Goal: Information Seeking & Learning: Compare options

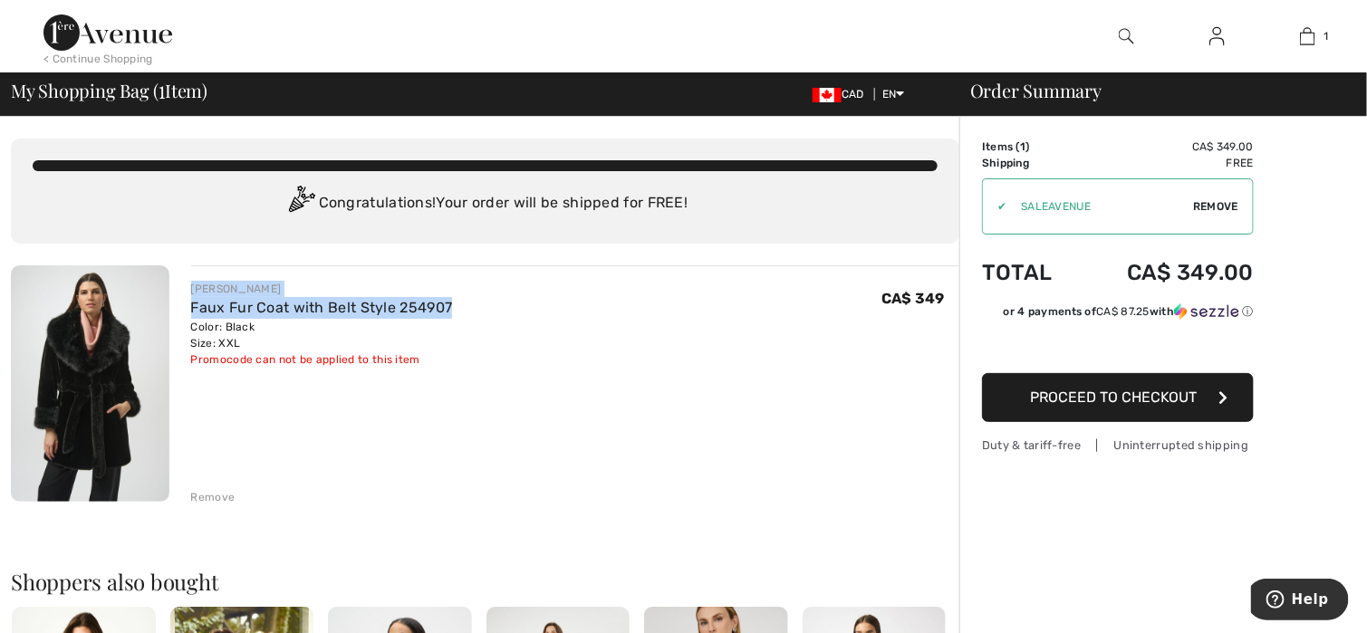
drag, startPoint x: 468, startPoint y: 302, endPoint x: 191, endPoint y: 284, distance: 277.0
click at [191, 284] on div "JOSEPH RIBKOFF Faux Fur Coat with Belt Style 254907 Color: Black Size: XXL Fina…" at bounding box center [575, 324] width 769 height 87
copy div "JOSEPH RIBKOFF Faux Fur Coat with Belt Style 254907"
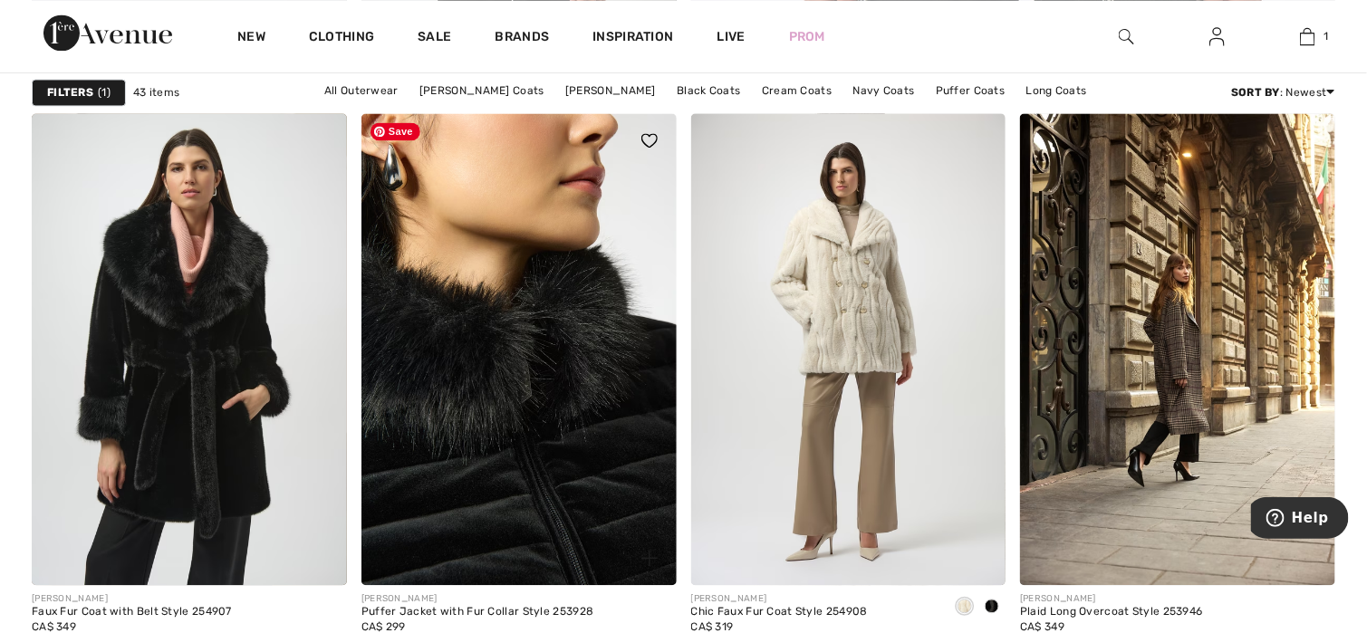
scroll to position [1450, 0]
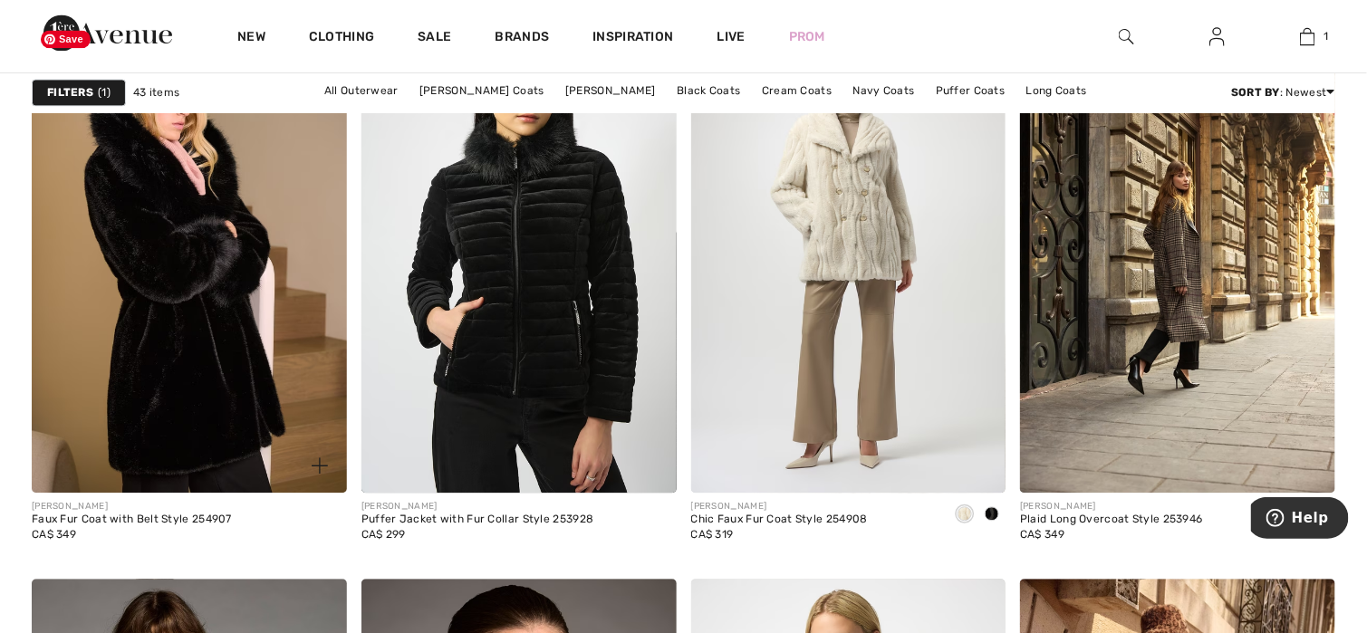
click at [167, 429] on img at bounding box center [189, 257] width 315 height 473
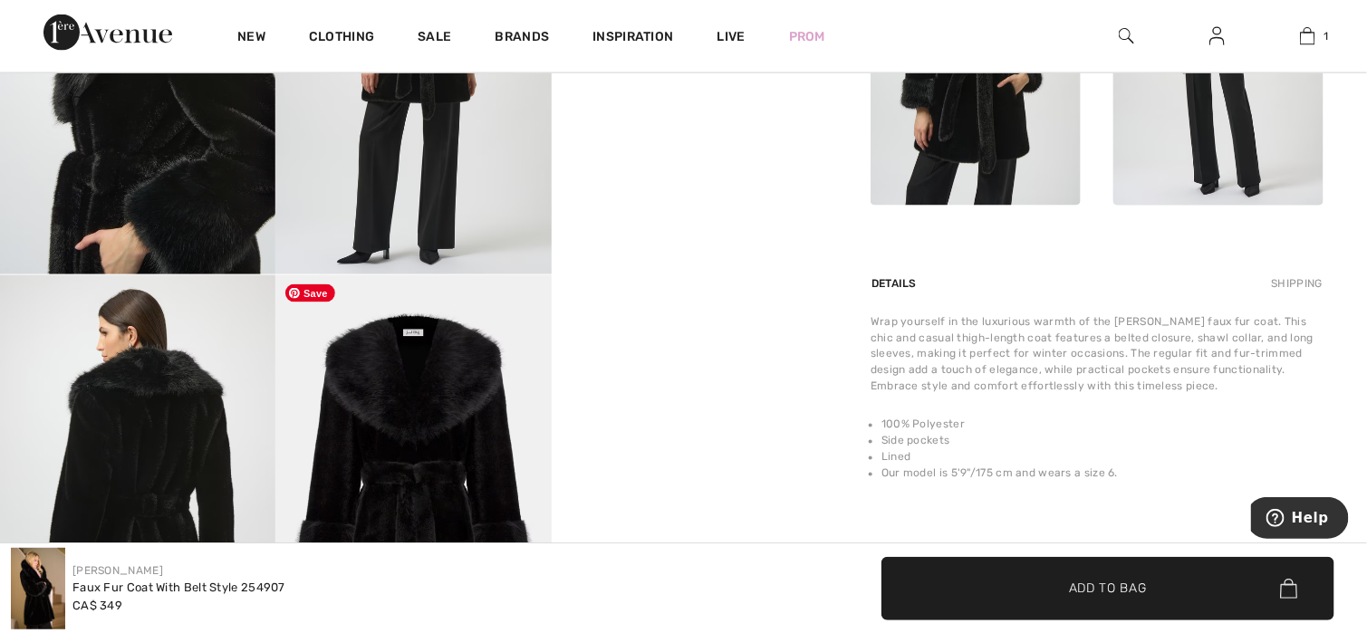
scroll to position [906, 0]
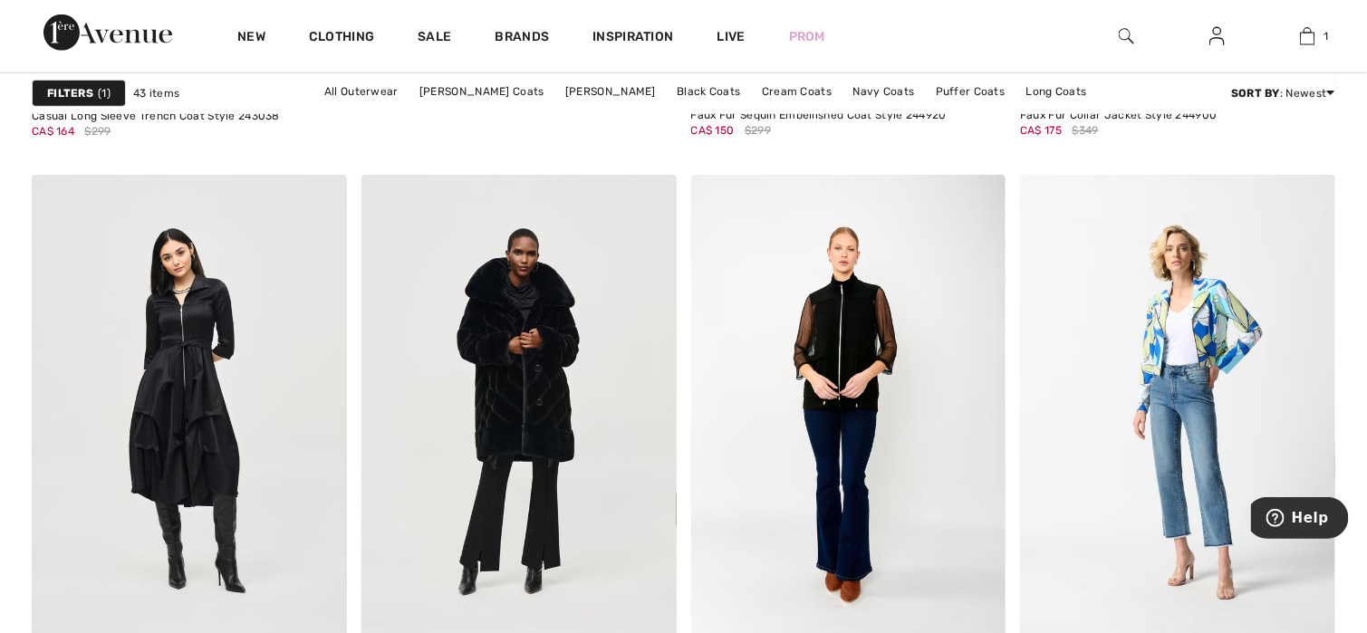
scroll to position [5799, 0]
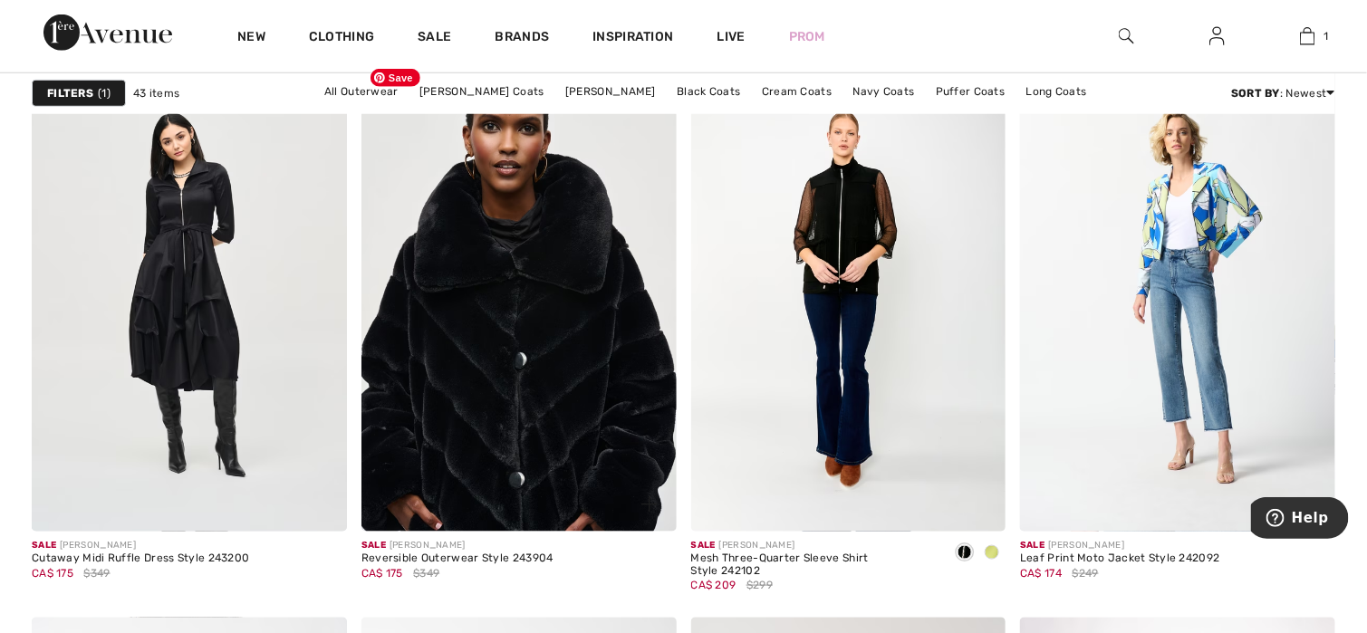
click at [495, 377] on img at bounding box center [519, 295] width 315 height 473
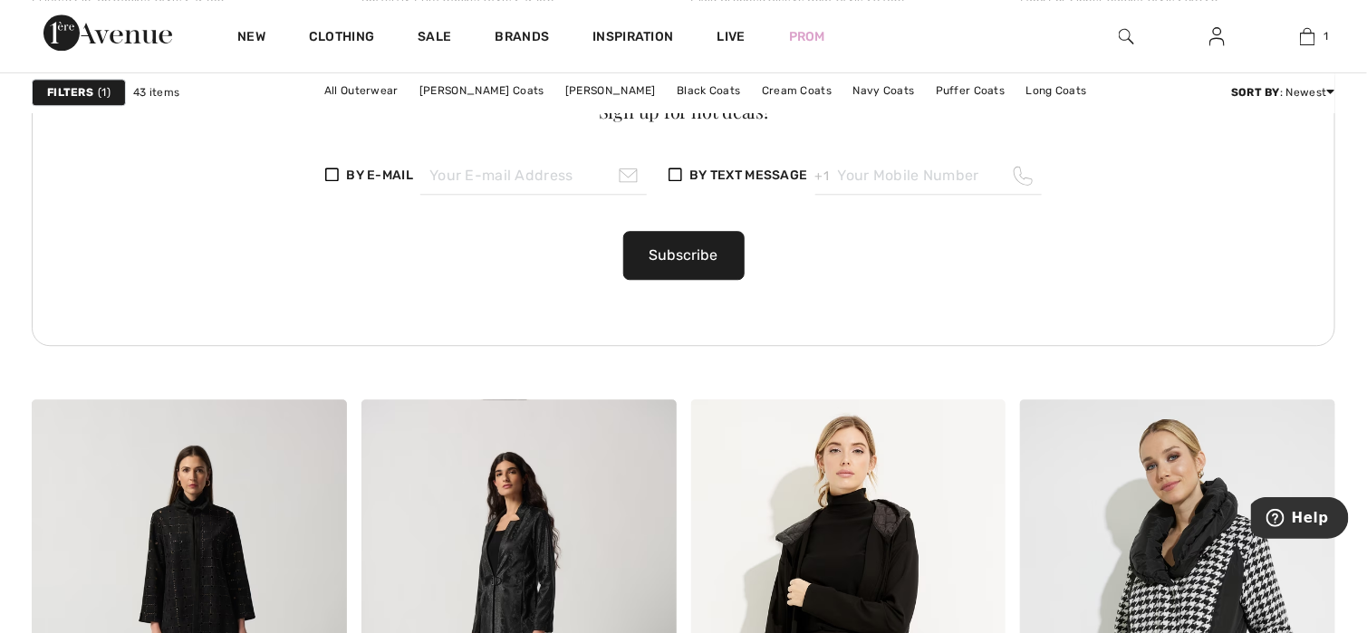
scroll to position [6977, 0]
